Goal: Information Seeking & Learning: Learn about a topic

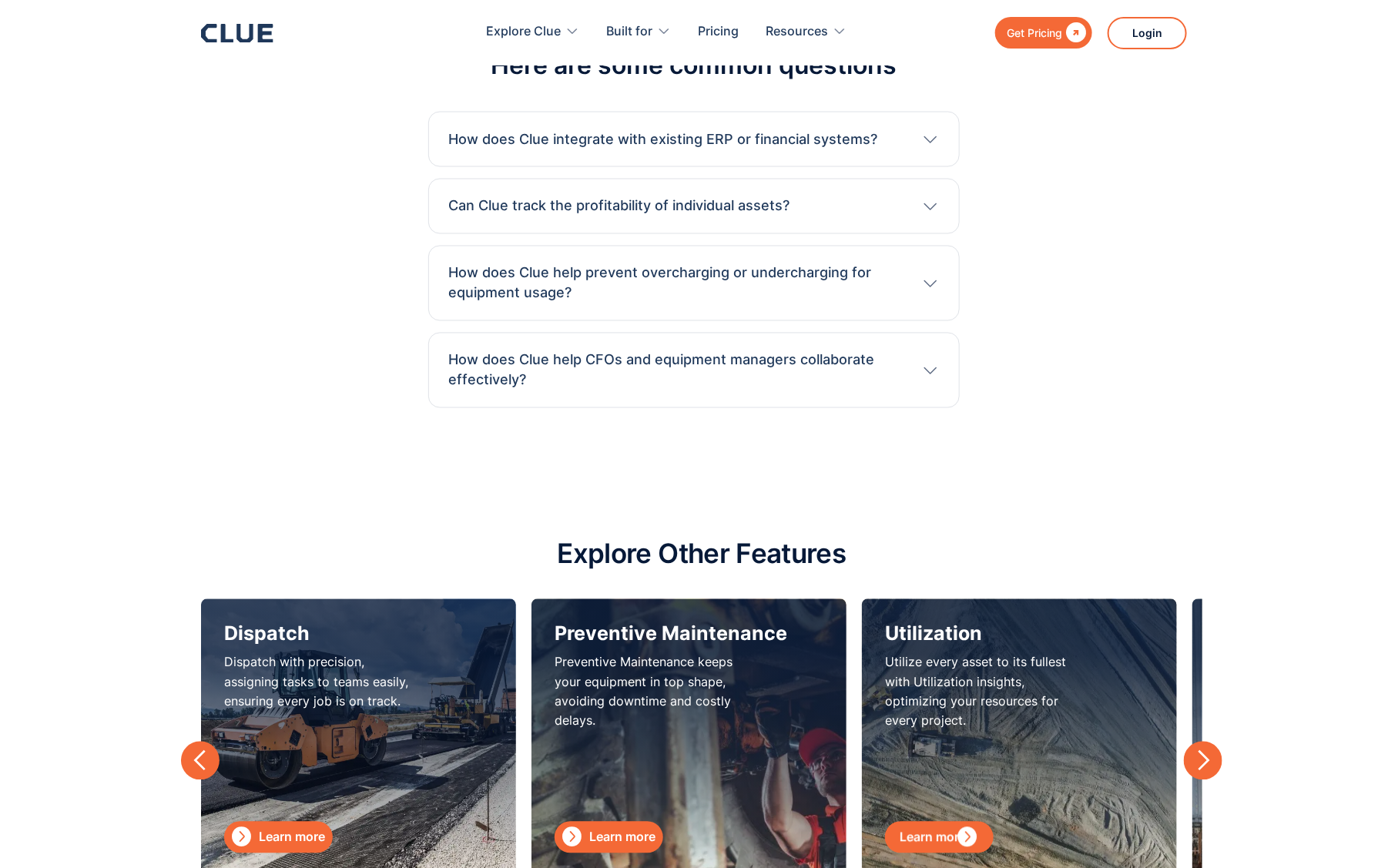
scroll to position [6689, 0]
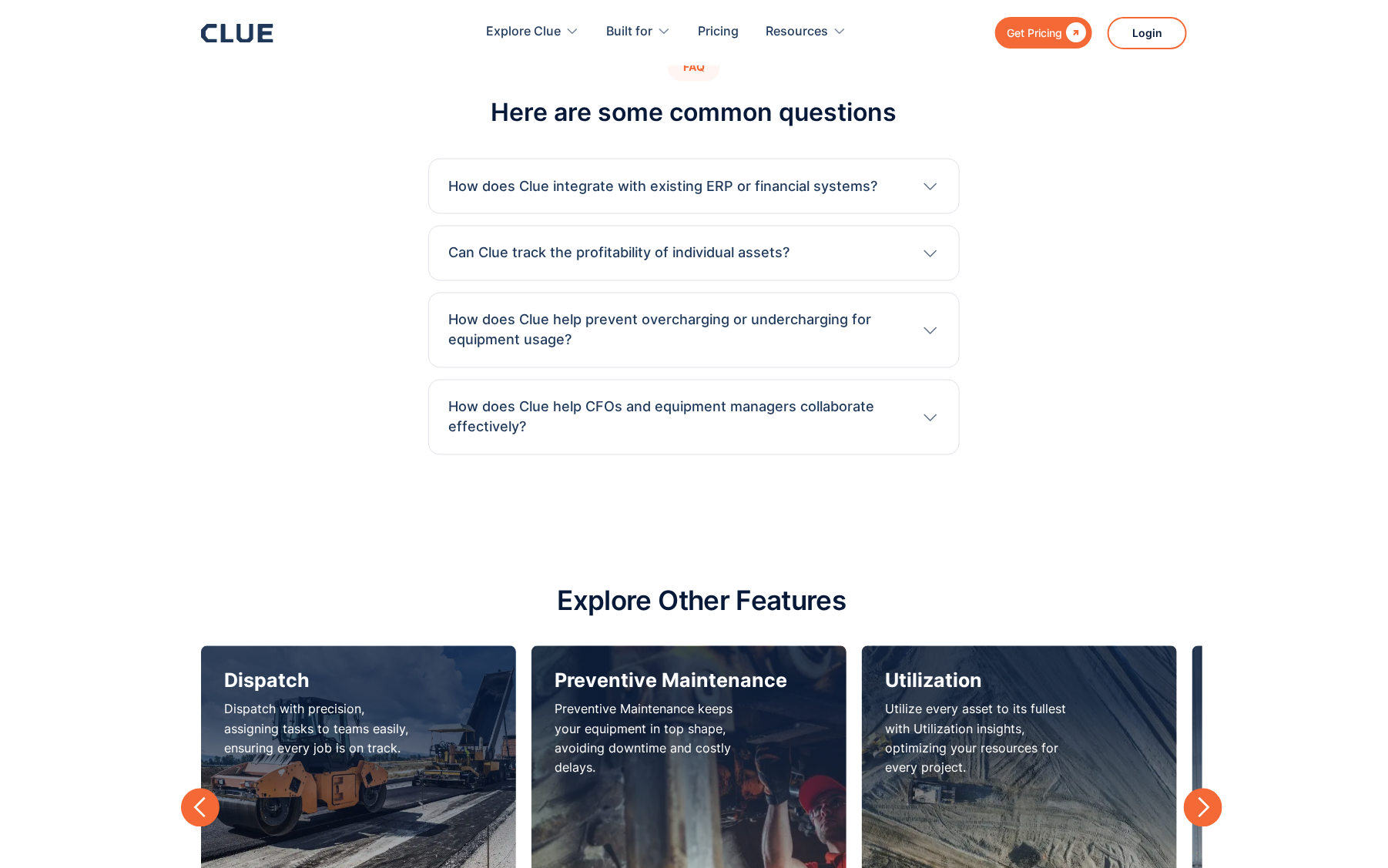
click at [782, 177] on h3 "How does Clue integrate with existing ERP or financial systems?" at bounding box center [663, 187] width 429 height 20
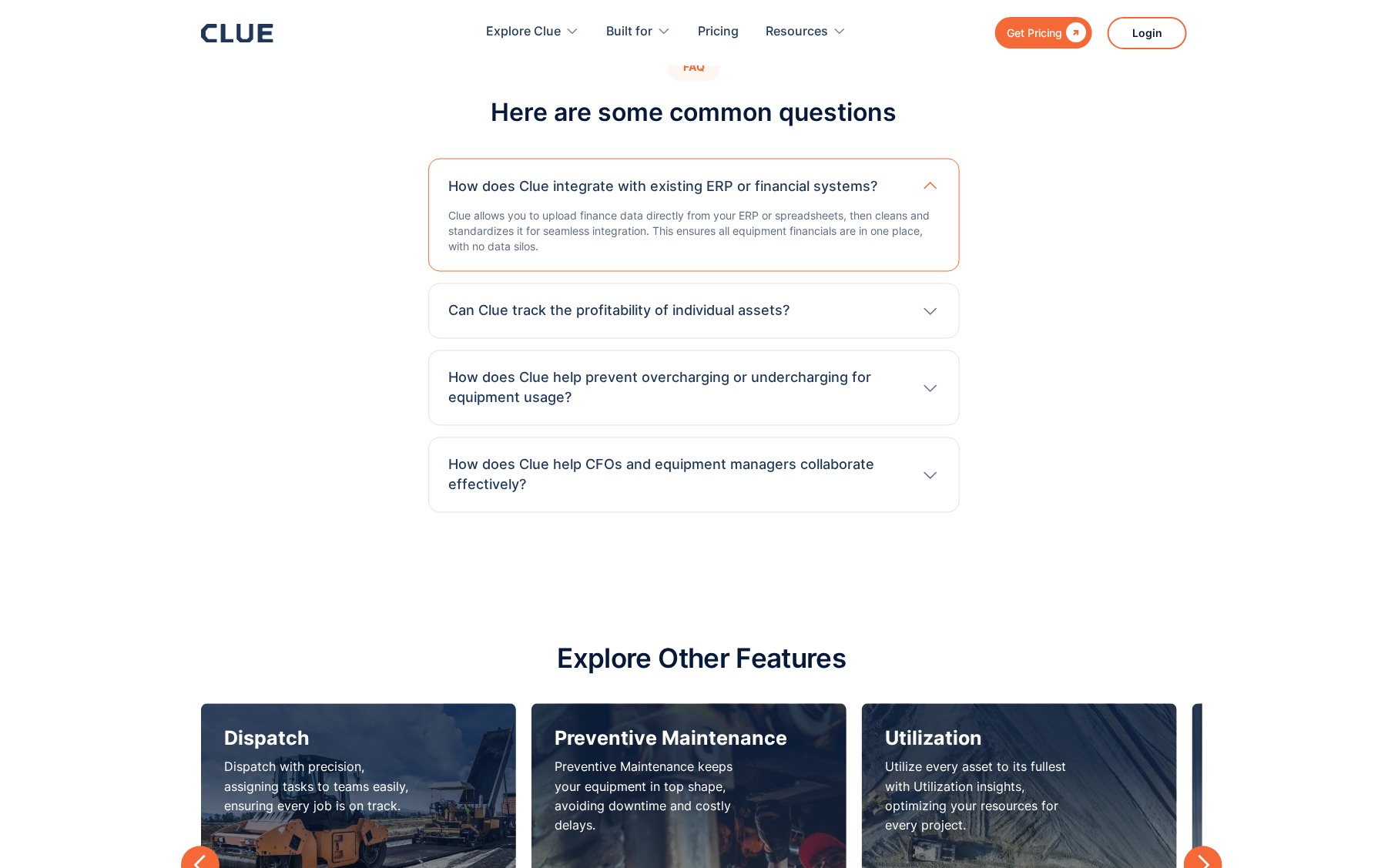
click at [779, 307] on h3 "Can Clue track the profitability of individual assets?" at bounding box center [619, 312] width 341 height 20
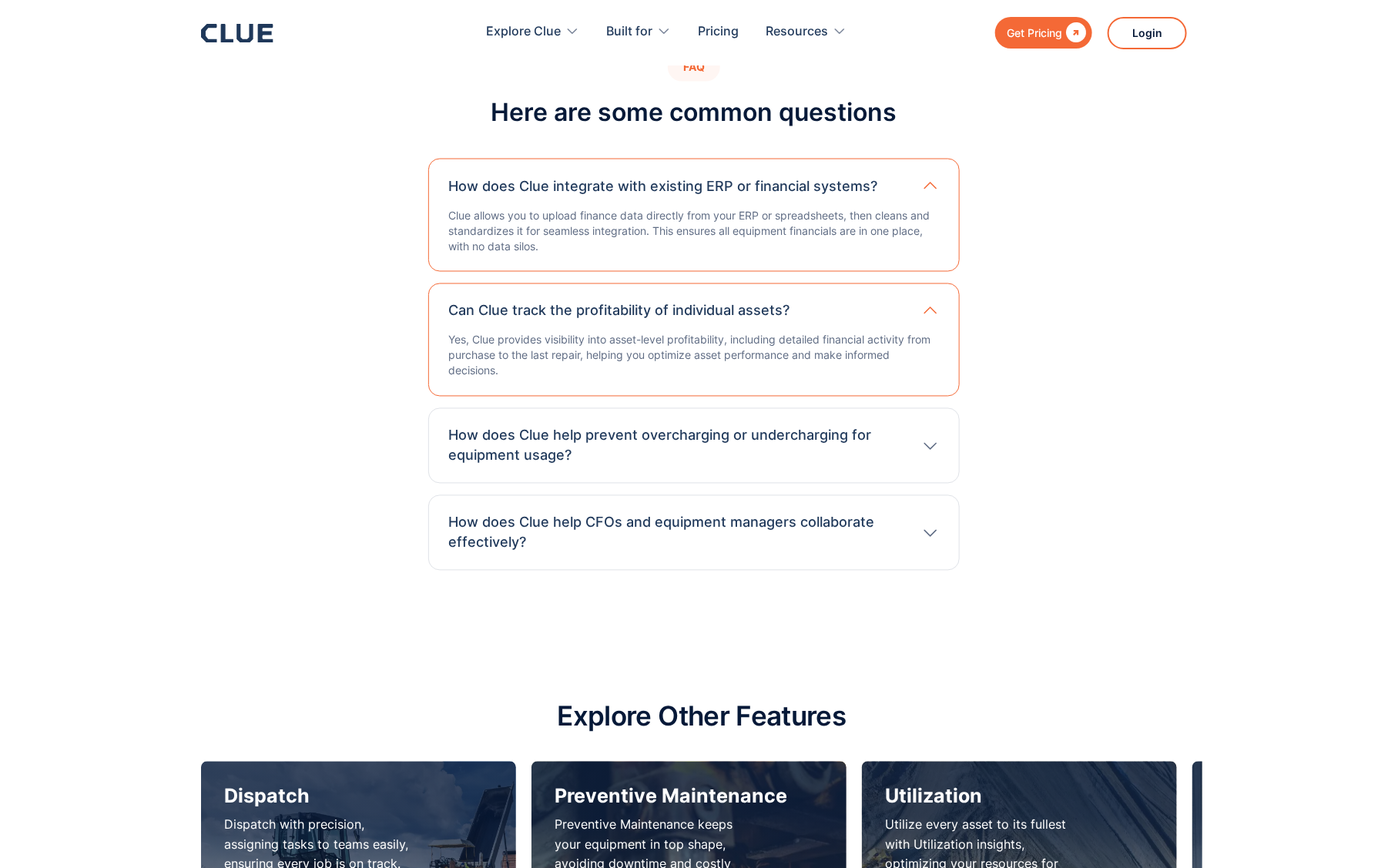
click at [806, 409] on div "How does Clue help prevent overcharging or undercharging for equipment usage? C…" at bounding box center [694, 446] width 532 height 76
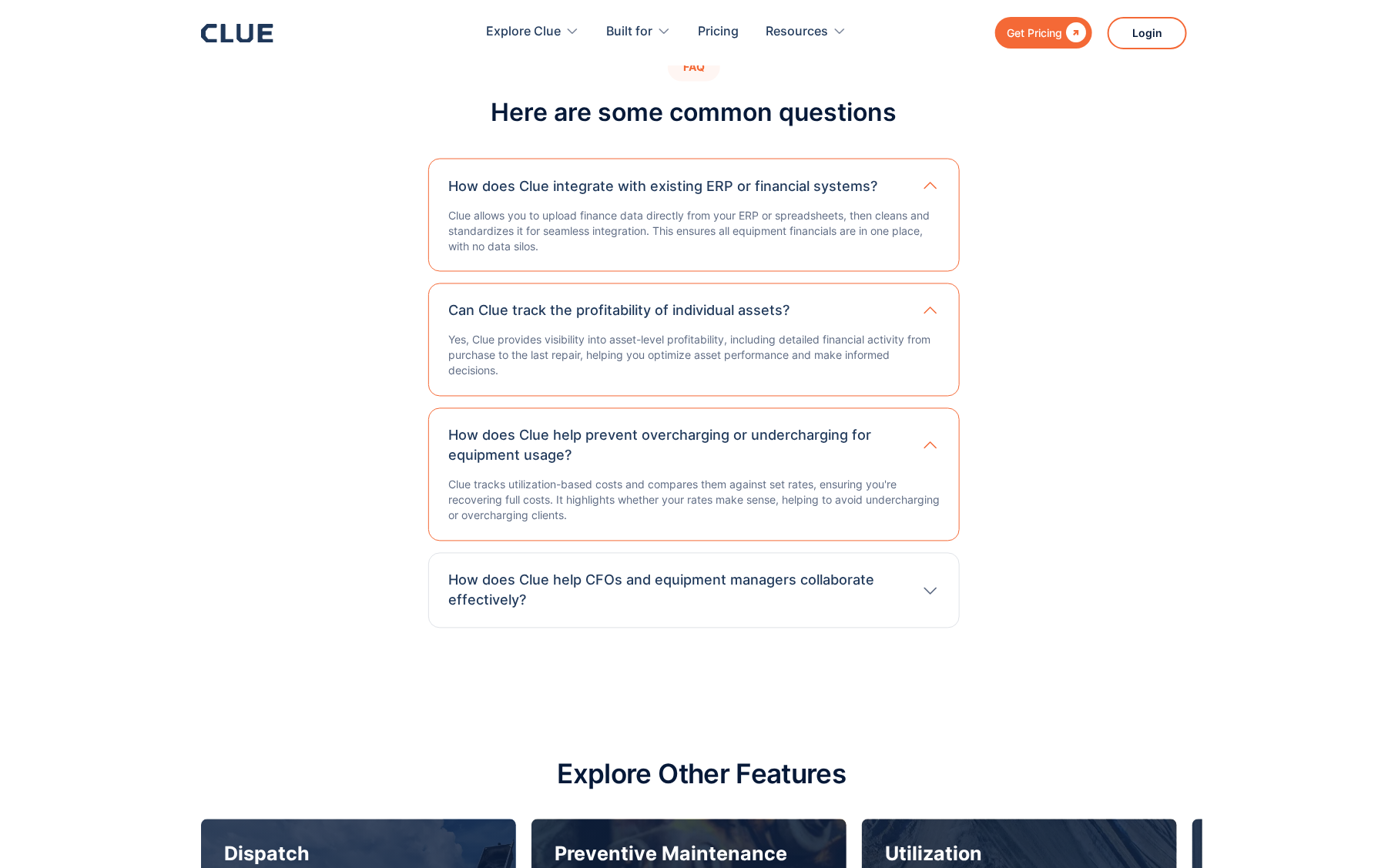
click at [819, 579] on h3 "How does Clue help CFOs and equipment managers collaborate effectively?" at bounding box center [677, 590] width 458 height 40
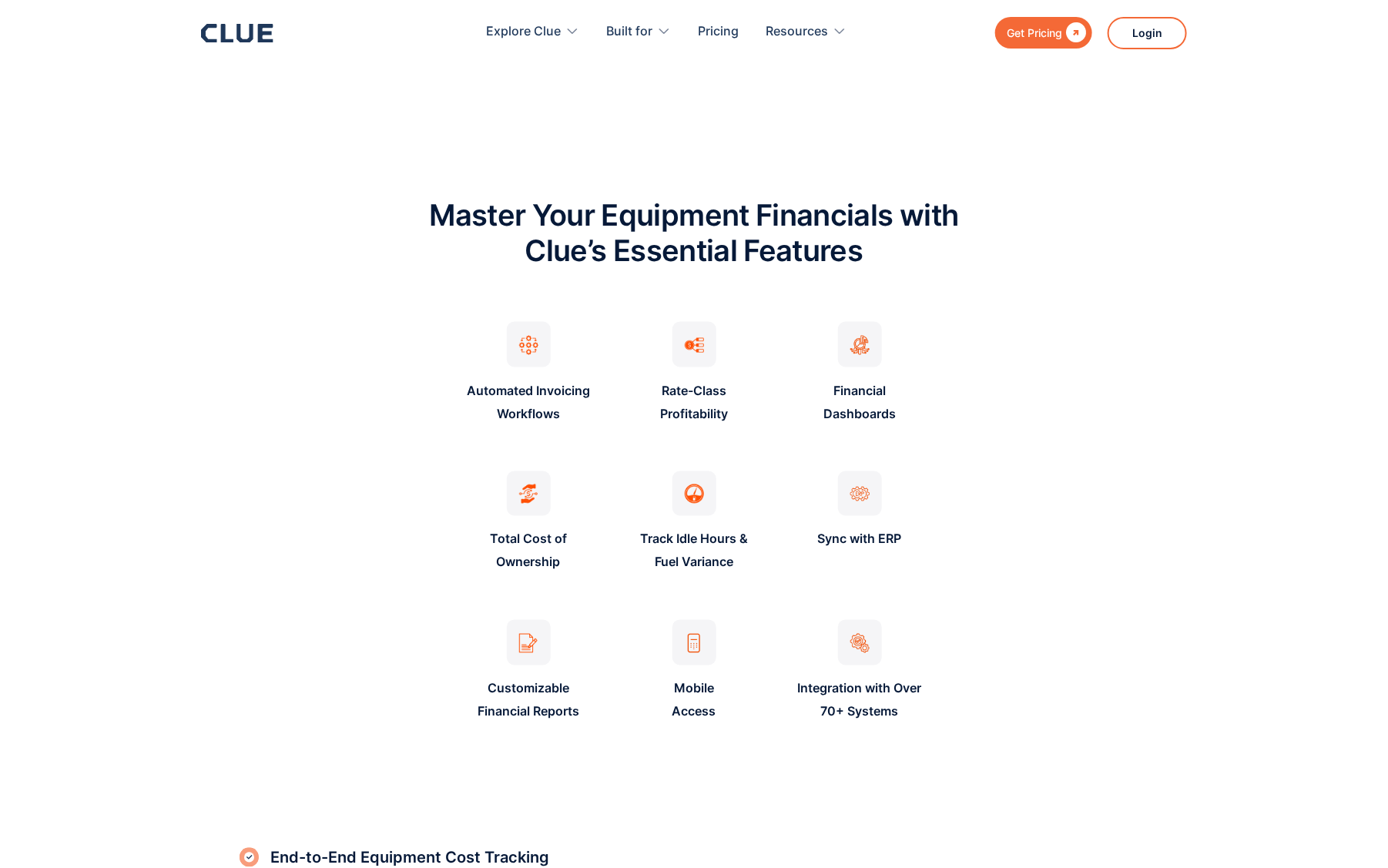
scroll to position [0, 0]
